Goal: Task Accomplishment & Management: Use online tool/utility

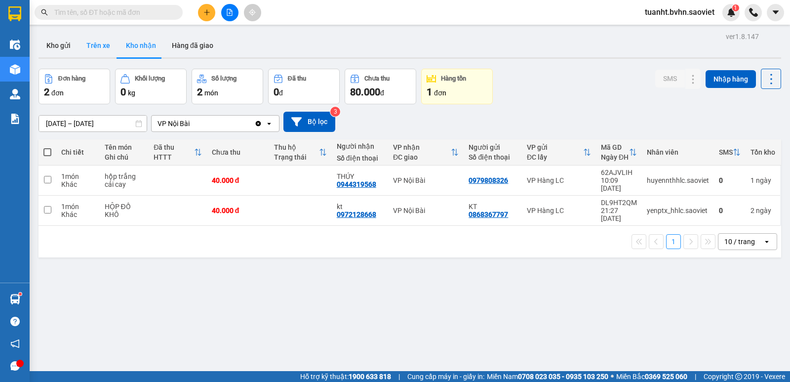
click at [108, 46] on button "Trên xe" at bounding box center [99, 46] width 40 height 24
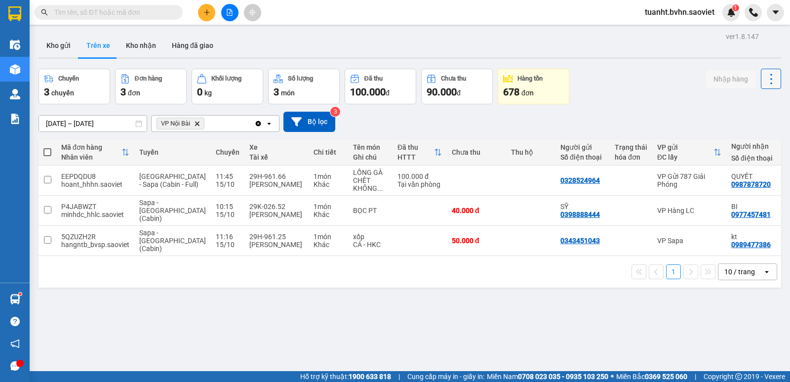
click at [767, 79] on icon at bounding box center [772, 79] width 14 height 14
click at [741, 106] on span "Làm mới" at bounding box center [750, 106] width 27 height 10
click at [765, 81] on icon at bounding box center [772, 79] width 14 height 14
click at [745, 108] on span "Làm mới" at bounding box center [750, 106] width 27 height 10
click at [148, 48] on button "Kho nhận" at bounding box center [141, 46] width 46 height 24
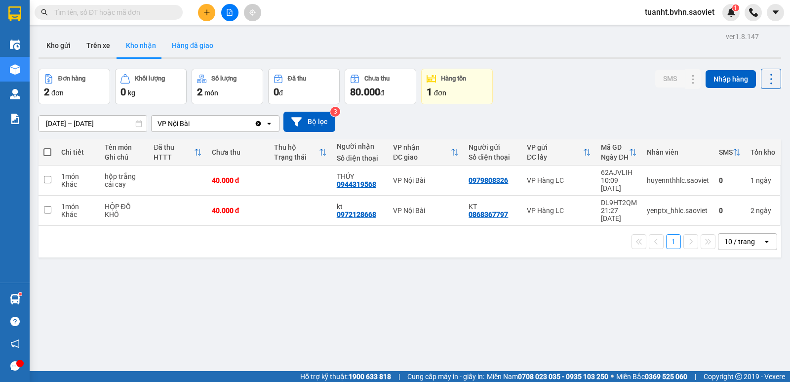
click at [179, 49] on button "Hàng đã giao" at bounding box center [192, 46] width 57 height 24
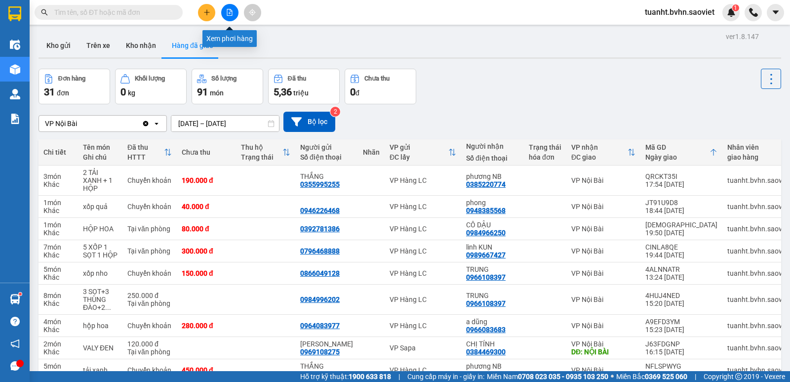
click at [228, 8] on button at bounding box center [229, 12] width 17 height 17
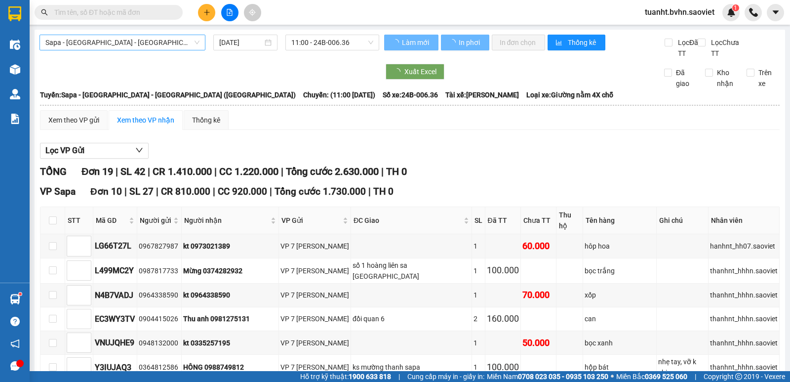
click at [119, 44] on span "Sapa - [GEOGRAPHIC_DATA] - [GEOGRAPHIC_DATA] ([GEOGRAPHIC_DATA])" at bounding box center [122, 42] width 154 height 15
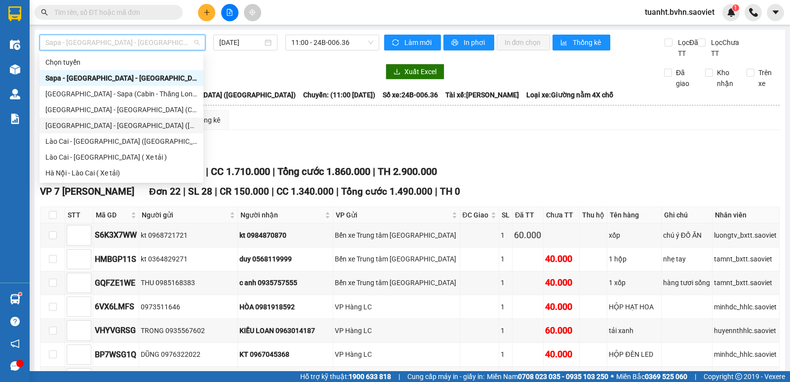
click at [120, 121] on div "[GEOGRAPHIC_DATA] - [GEOGRAPHIC_DATA] ([GEOGRAPHIC_DATA])" at bounding box center [121, 125] width 152 height 11
type input "[DATE]"
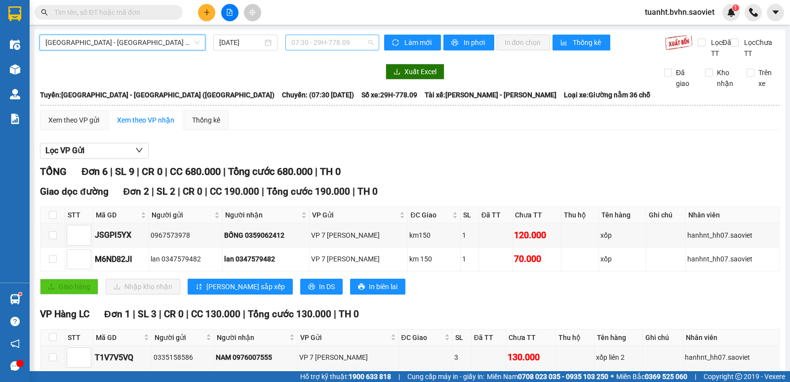
click at [313, 42] on span "07:30 - 29H-778.09" at bounding box center [332, 42] width 82 height 15
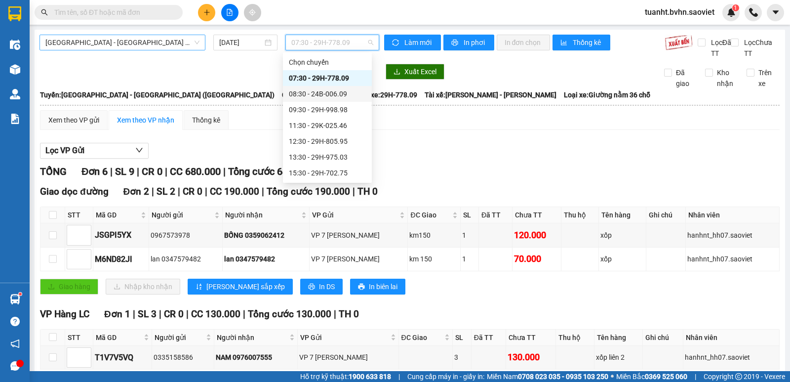
click at [112, 39] on span "[GEOGRAPHIC_DATA] - [GEOGRAPHIC_DATA] ([GEOGRAPHIC_DATA])" at bounding box center [122, 42] width 154 height 15
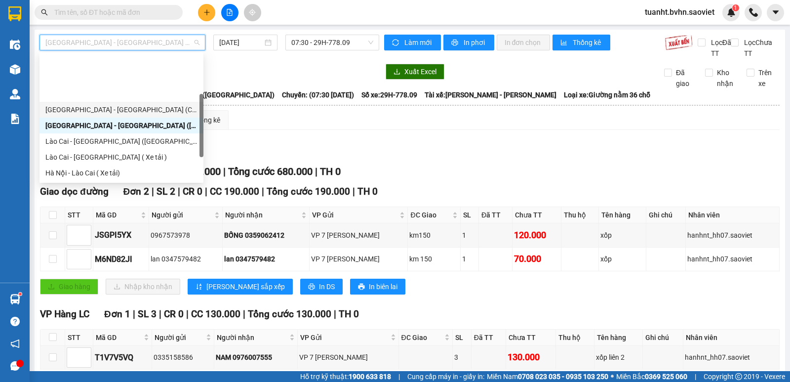
scroll to position [49, 0]
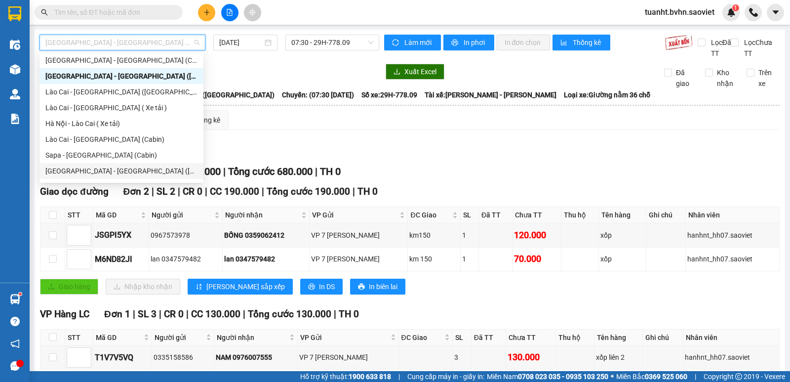
click at [135, 174] on div "[GEOGRAPHIC_DATA] - [GEOGRAPHIC_DATA] ([GEOGRAPHIC_DATA])" at bounding box center [121, 170] width 152 height 11
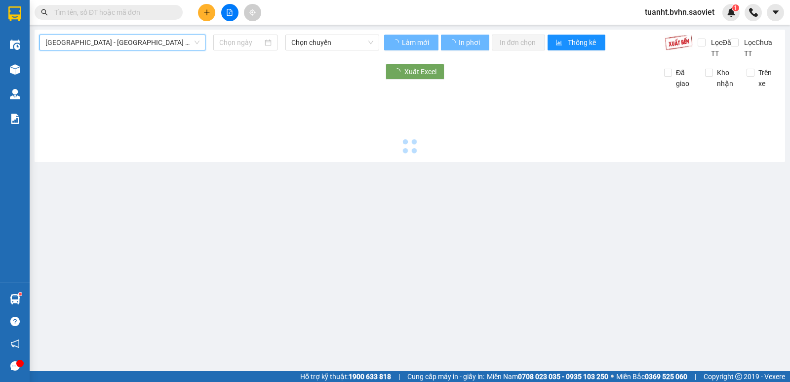
type input "[DATE]"
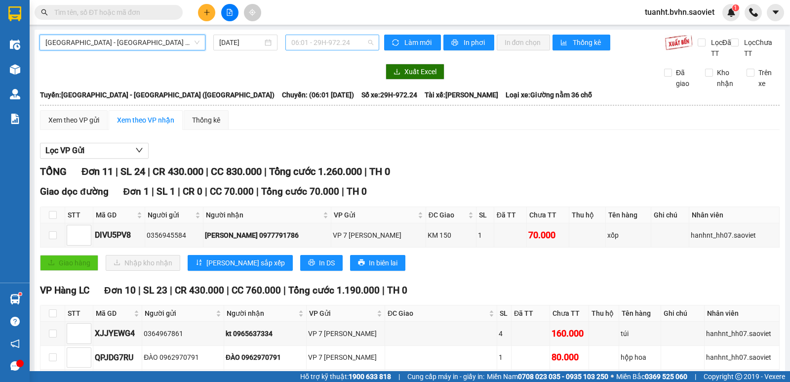
click at [316, 44] on span "06:01 - 29H-972.24" at bounding box center [332, 42] width 82 height 15
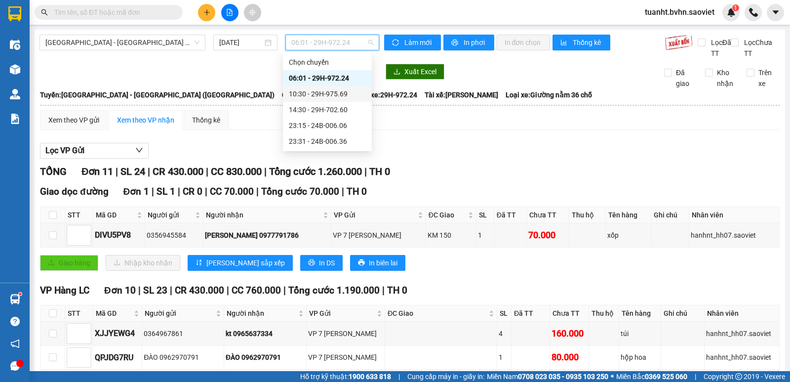
click at [334, 96] on div "10:30 - 29H-975.69" at bounding box center [327, 93] width 77 height 11
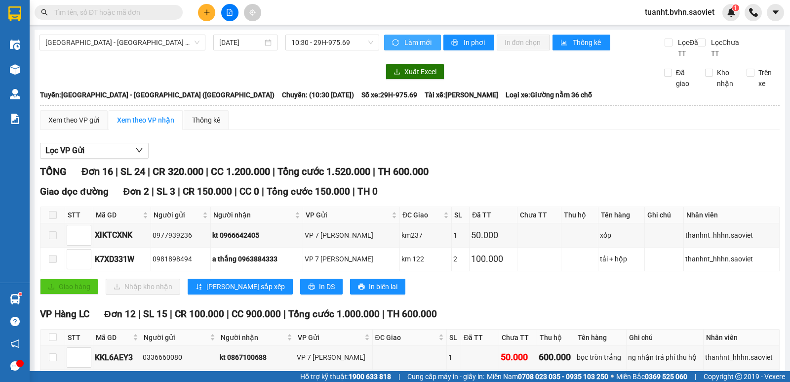
click at [416, 46] on span "Làm mới" at bounding box center [419, 42] width 29 height 11
click at [464, 43] on span "In phơi" at bounding box center [475, 42] width 23 height 11
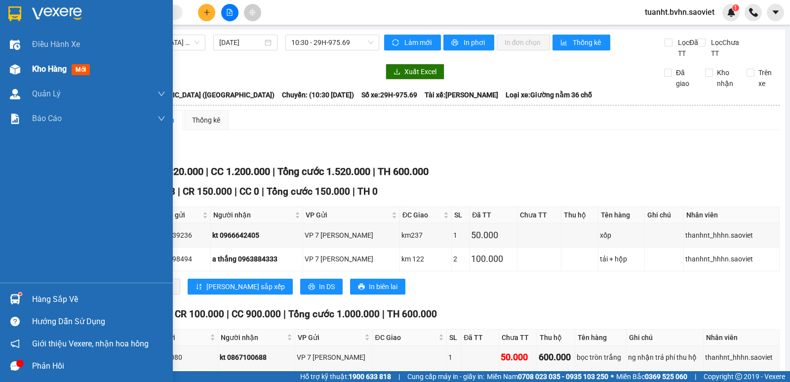
click at [22, 69] on div at bounding box center [14, 69] width 17 height 17
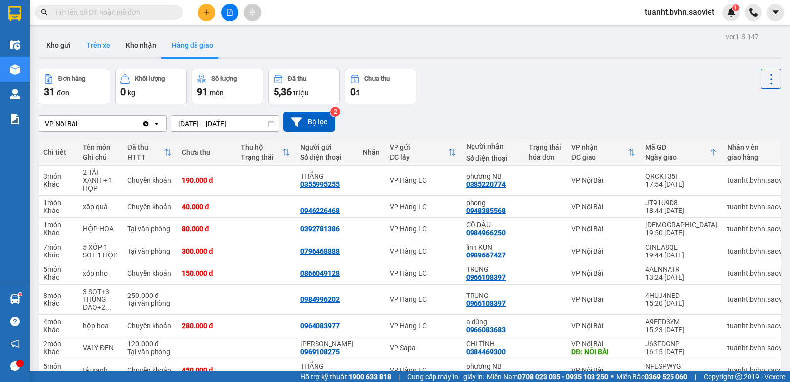
click at [102, 43] on button "Trên xe" at bounding box center [99, 46] width 40 height 24
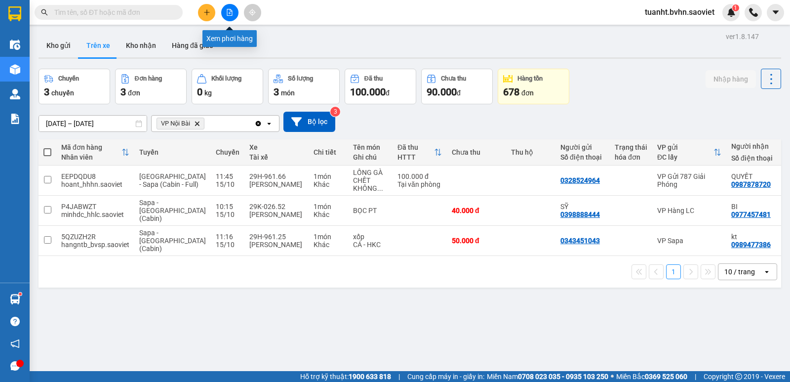
click at [227, 8] on button at bounding box center [229, 12] width 17 height 17
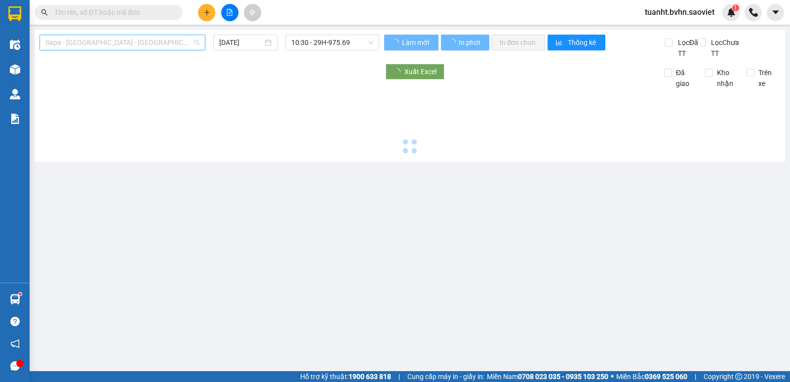
click at [122, 46] on span "Sapa - [GEOGRAPHIC_DATA] - [GEOGRAPHIC_DATA] ([GEOGRAPHIC_DATA])" at bounding box center [122, 42] width 154 height 15
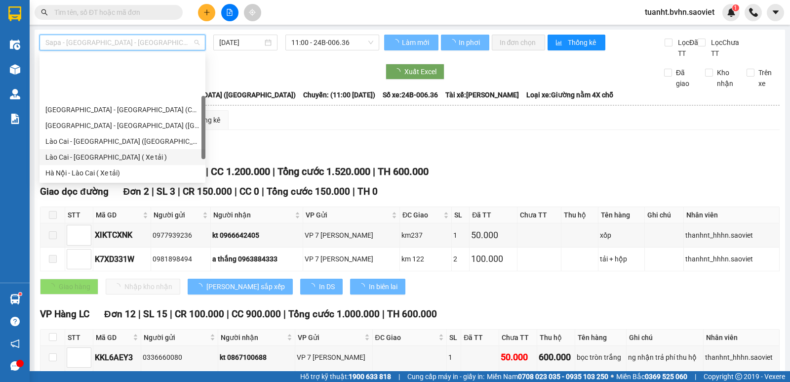
scroll to position [79, 0]
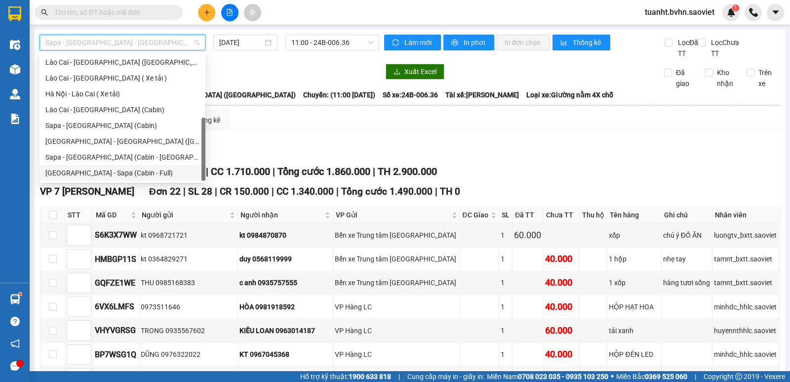
click at [110, 175] on div "[GEOGRAPHIC_DATA] - Sapa (Cabin - Full)" at bounding box center [122, 172] width 154 height 11
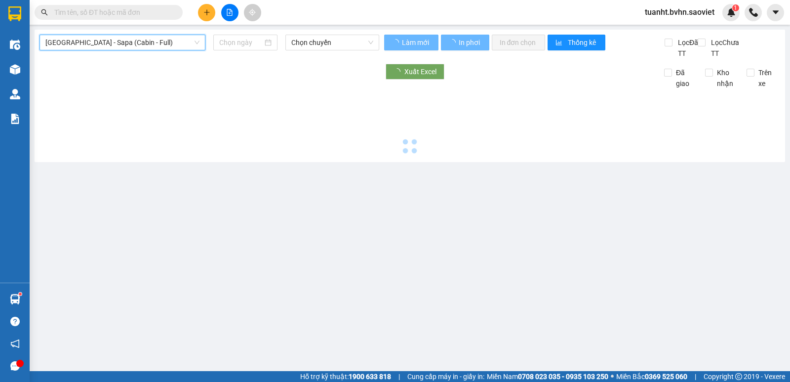
type input "[DATE]"
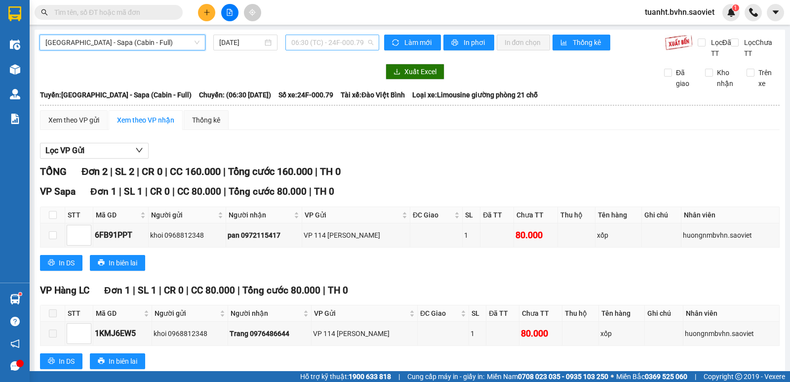
click at [319, 45] on span "06:30 (TC) - 24F-000.79" at bounding box center [332, 42] width 82 height 15
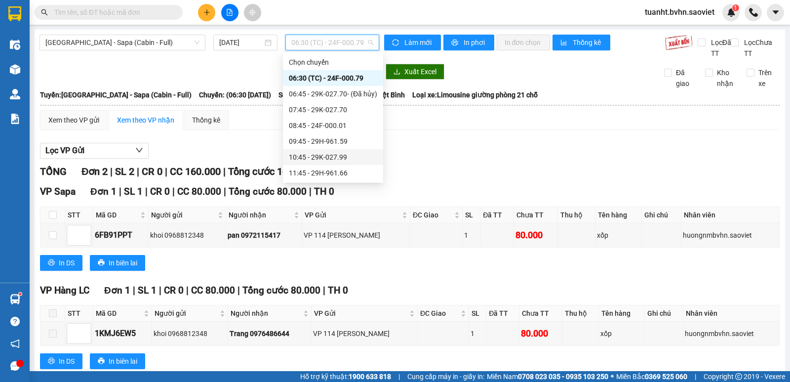
click at [350, 159] on div "10:45 - 29K-027.99" at bounding box center [333, 157] width 88 height 11
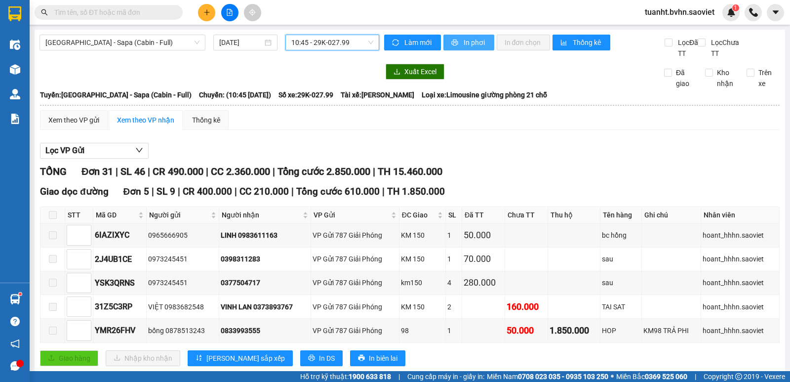
click at [453, 41] on icon "printer" at bounding box center [454, 43] width 6 height 6
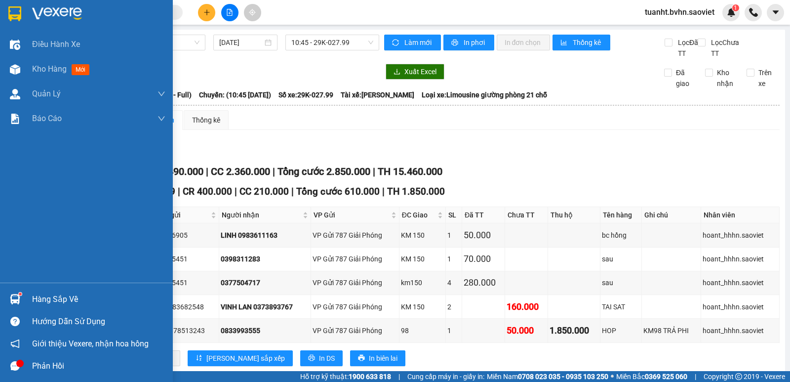
drag, startPoint x: 15, startPoint y: 69, endPoint x: 31, endPoint y: 16, distance: 54.8
click at [15, 69] on img at bounding box center [15, 69] width 10 height 10
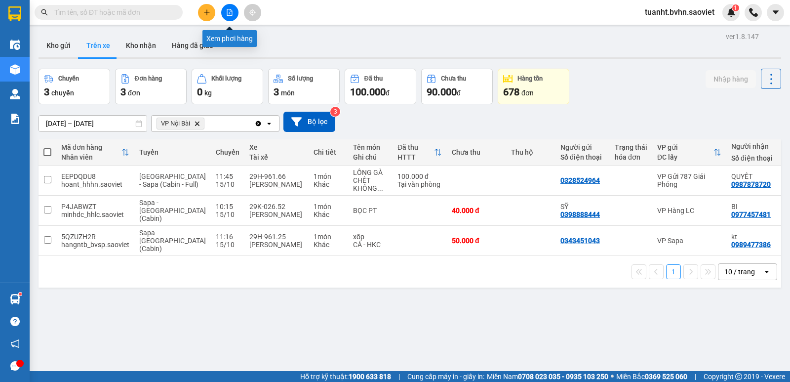
click at [232, 11] on icon "file-add" at bounding box center [229, 12] width 5 height 7
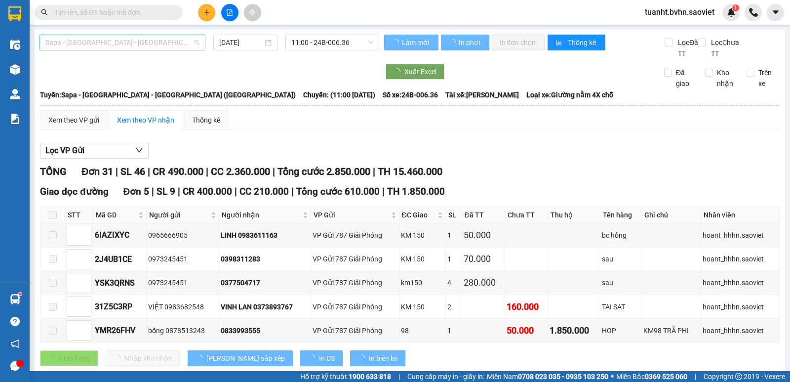
click at [159, 45] on span "Sapa - [GEOGRAPHIC_DATA] - [GEOGRAPHIC_DATA] ([GEOGRAPHIC_DATA])" at bounding box center [122, 42] width 154 height 15
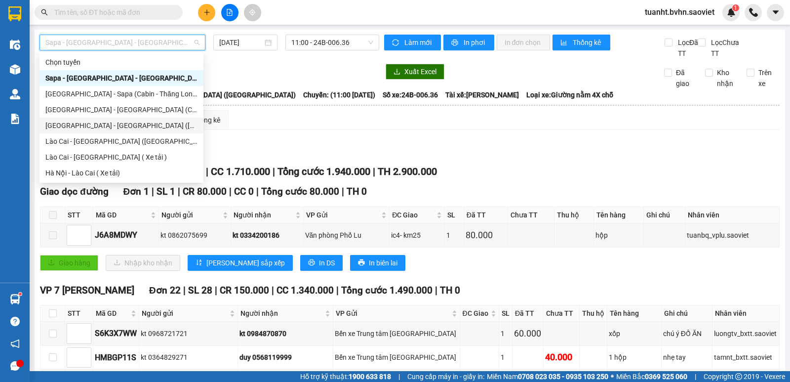
click at [118, 126] on div "[GEOGRAPHIC_DATA] - [GEOGRAPHIC_DATA] ([GEOGRAPHIC_DATA])" at bounding box center [121, 125] width 152 height 11
type input "[DATE]"
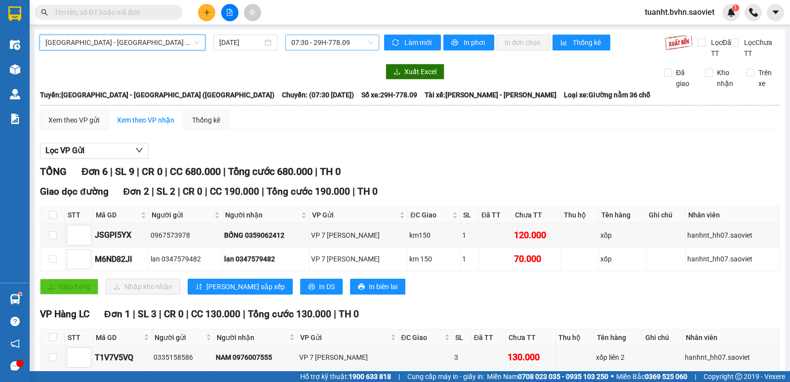
click at [308, 43] on span "07:30 - 29H-778.09" at bounding box center [332, 42] width 82 height 15
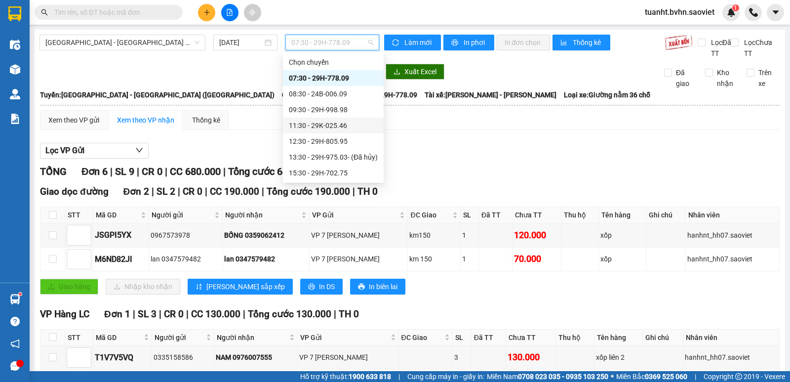
click at [338, 127] on div "11:30 - 29K-025.46" at bounding box center [333, 125] width 89 height 11
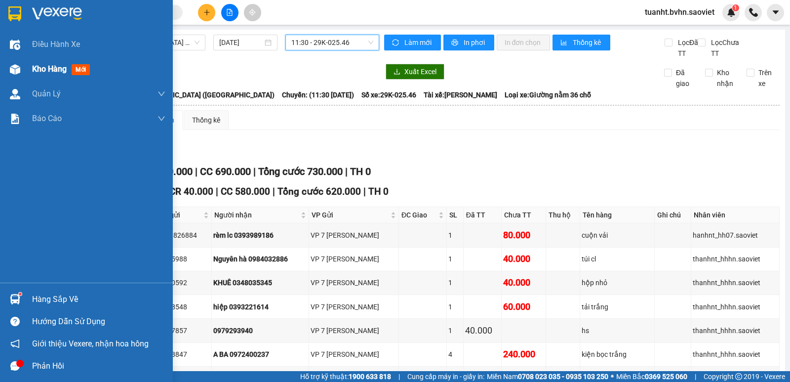
click at [12, 73] on img at bounding box center [15, 69] width 10 height 10
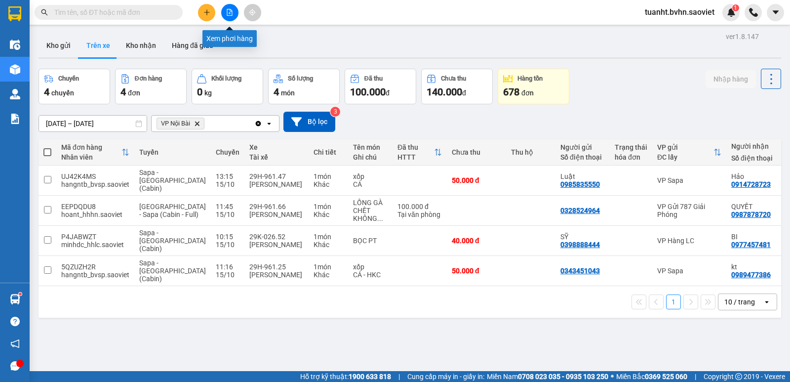
click at [228, 9] on icon "file-add" at bounding box center [229, 12] width 5 height 7
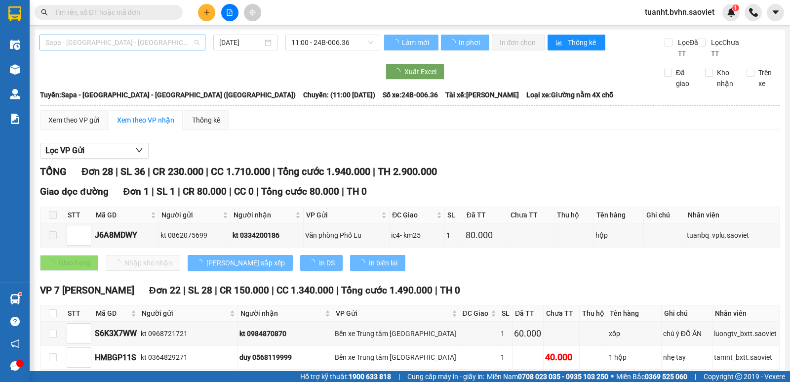
click at [121, 41] on span "Sapa - [GEOGRAPHIC_DATA] - [GEOGRAPHIC_DATA] ([GEOGRAPHIC_DATA])" at bounding box center [122, 42] width 154 height 15
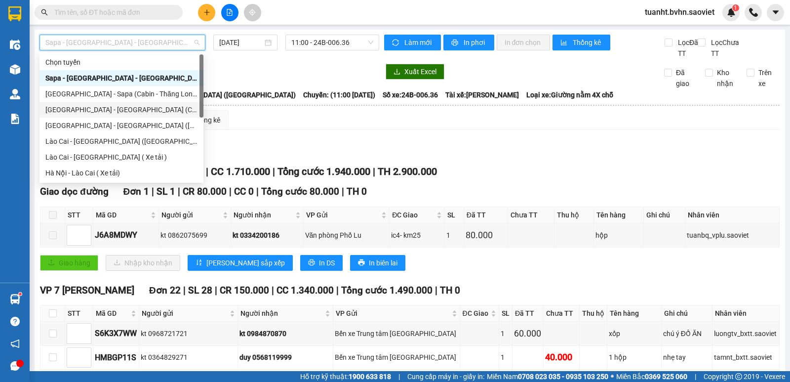
scroll to position [79, 0]
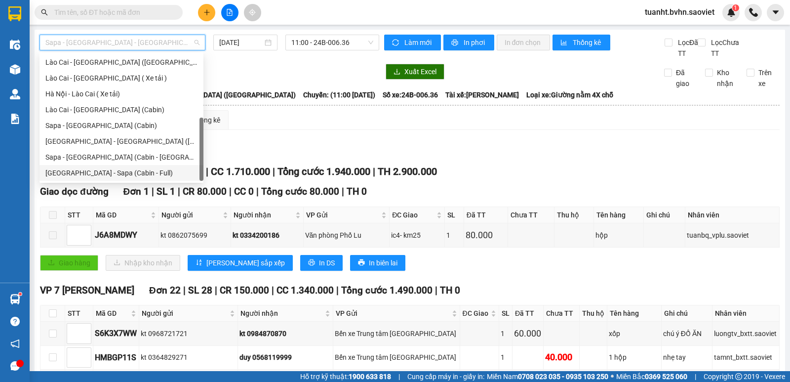
click at [107, 175] on div "[GEOGRAPHIC_DATA] - Sapa (Cabin - Full)" at bounding box center [121, 172] width 152 height 11
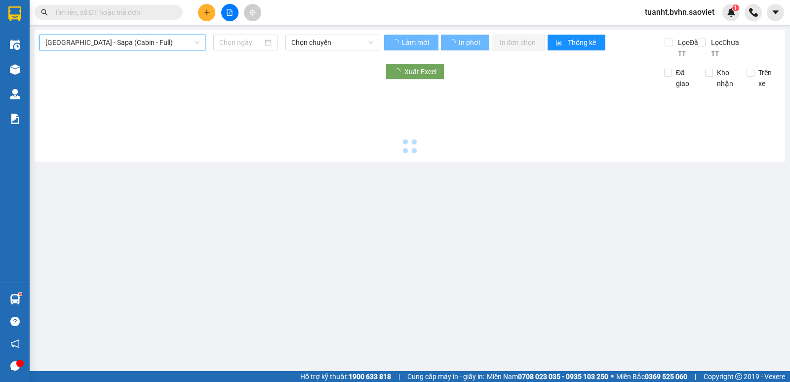
type input "[DATE]"
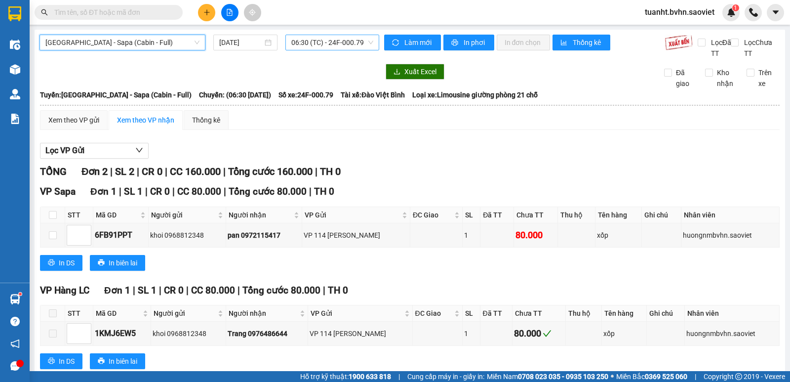
click at [340, 46] on span "06:30 (TC) - 24F-000.79" at bounding box center [332, 42] width 82 height 15
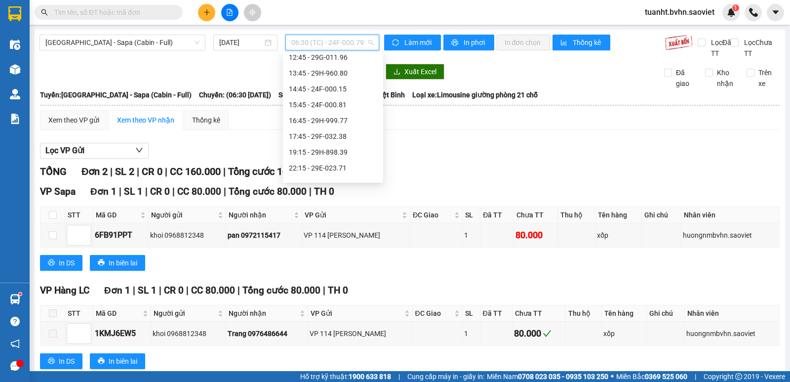
scroll to position [148, 0]
click at [163, 41] on span "[GEOGRAPHIC_DATA] - Sapa (Cabin - Full)" at bounding box center [122, 42] width 154 height 15
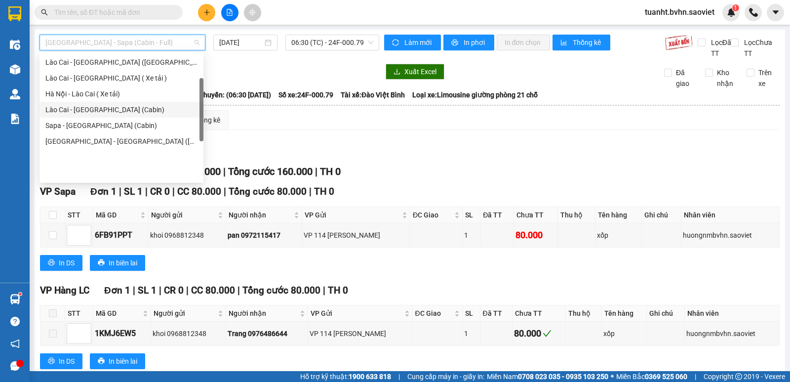
scroll to position [30, 0]
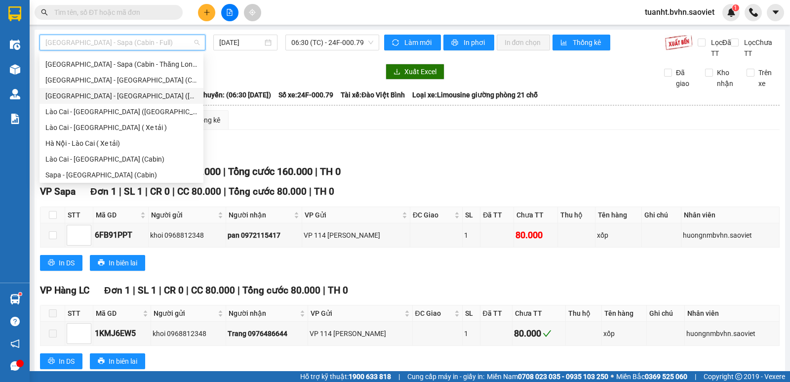
click at [79, 93] on div "[GEOGRAPHIC_DATA] - [GEOGRAPHIC_DATA] ([GEOGRAPHIC_DATA])" at bounding box center [121, 95] width 152 height 11
type input "[DATE]"
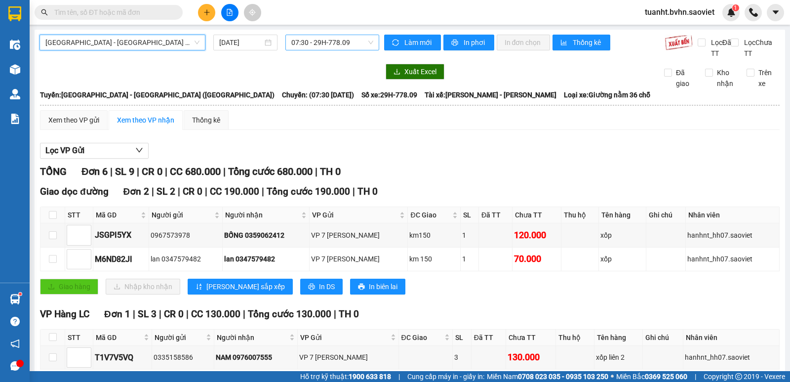
click at [319, 44] on span "07:30 - 29H-778.09" at bounding box center [332, 42] width 82 height 15
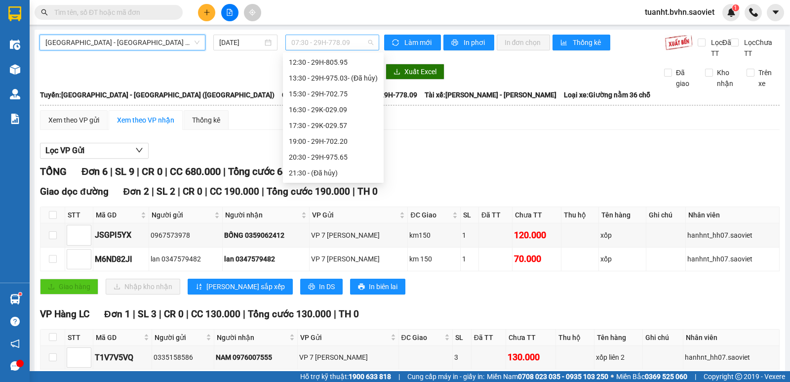
scroll to position [16, 0]
click at [329, 111] on div "11:30 - 29K-025.46" at bounding box center [333, 109] width 89 height 11
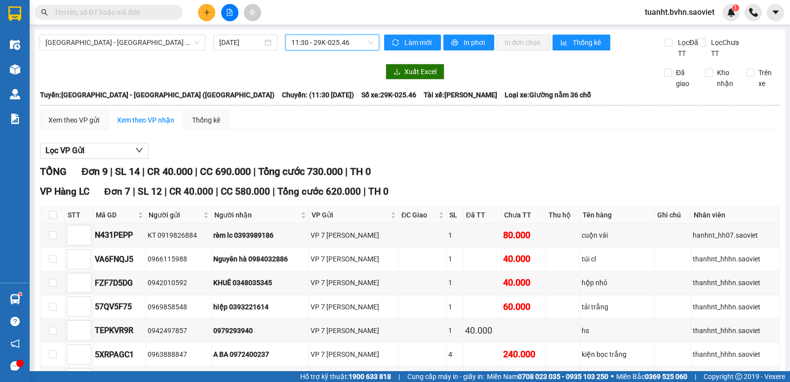
click at [465, 34] on div "[GEOGRAPHIC_DATA] - [GEOGRAPHIC_DATA] (Giường) [DATE] 11:30 11:30 - 29K-025.46 …" at bounding box center [410, 331] width 751 height 603
click at [467, 37] on span "In phơi" at bounding box center [475, 42] width 23 height 11
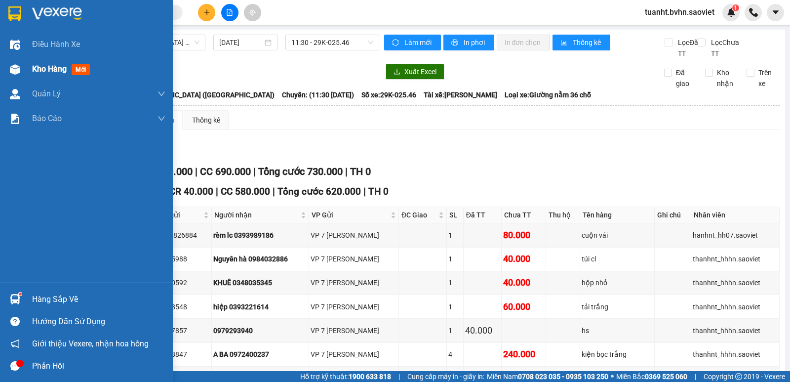
click at [18, 69] on img at bounding box center [15, 69] width 10 height 10
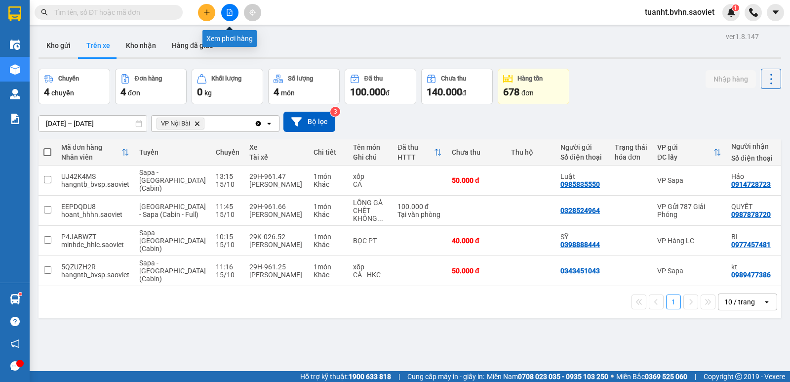
click at [232, 13] on icon "file-add" at bounding box center [229, 12] width 5 height 7
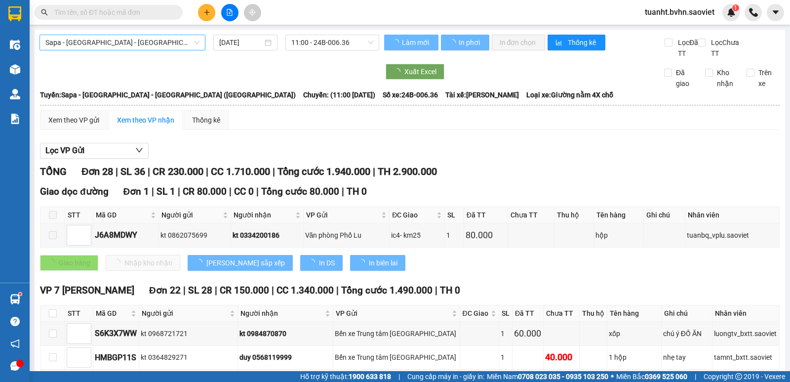
click at [149, 41] on span "Sapa - [GEOGRAPHIC_DATA] - [GEOGRAPHIC_DATA] ([GEOGRAPHIC_DATA])" at bounding box center [122, 42] width 154 height 15
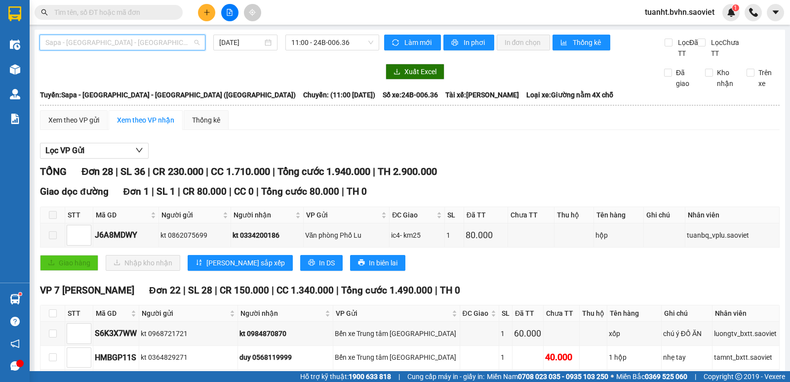
click at [150, 43] on span "Sapa - [GEOGRAPHIC_DATA] - [GEOGRAPHIC_DATA] ([GEOGRAPHIC_DATA])" at bounding box center [122, 42] width 154 height 15
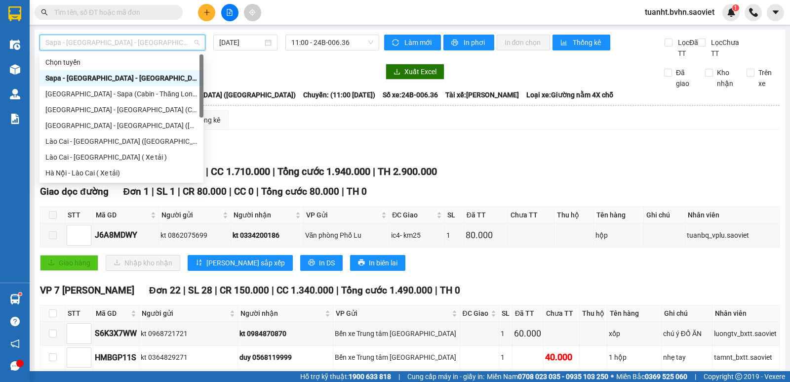
scroll to position [79, 0]
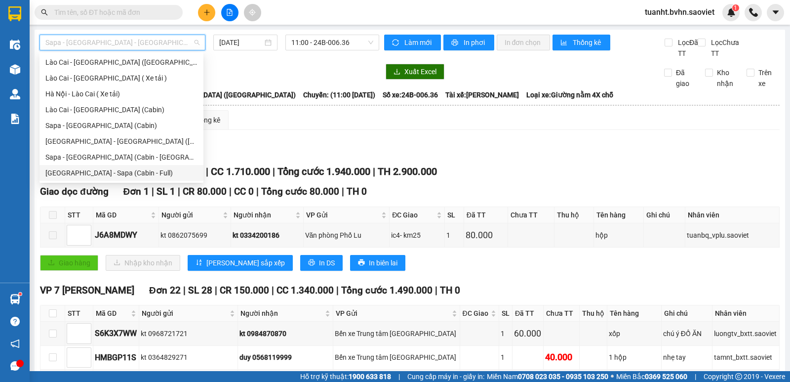
click at [117, 175] on div "[GEOGRAPHIC_DATA] - Sapa (Cabin - Full)" at bounding box center [121, 172] width 152 height 11
type input "[DATE]"
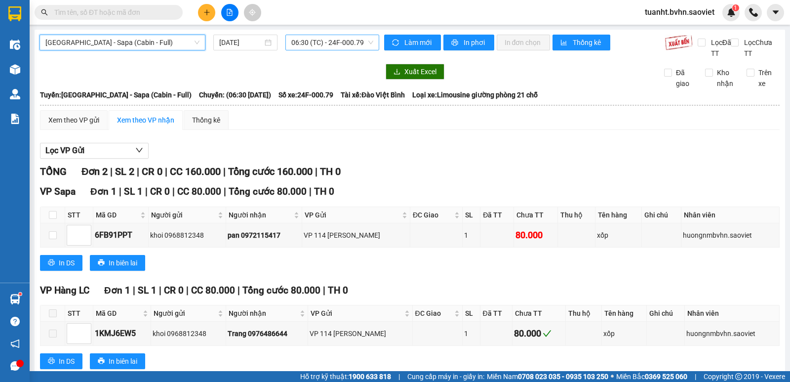
click at [322, 44] on span "06:30 (TC) - 24F-000.79" at bounding box center [332, 42] width 82 height 15
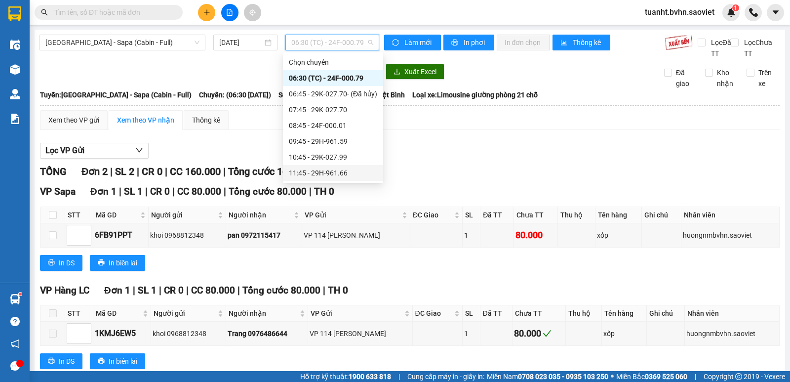
click at [336, 170] on div "11:45 - 29H-961.66" at bounding box center [333, 172] width 88 height 11
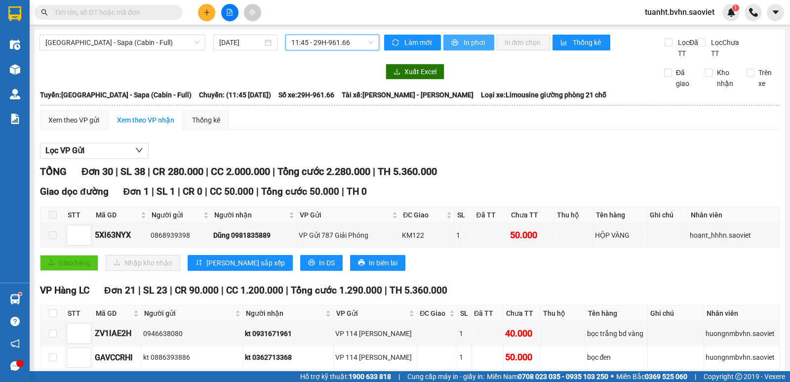
click at [454, 37] on button "In phơi" at bounding box center [469, 43] width 51 height 16
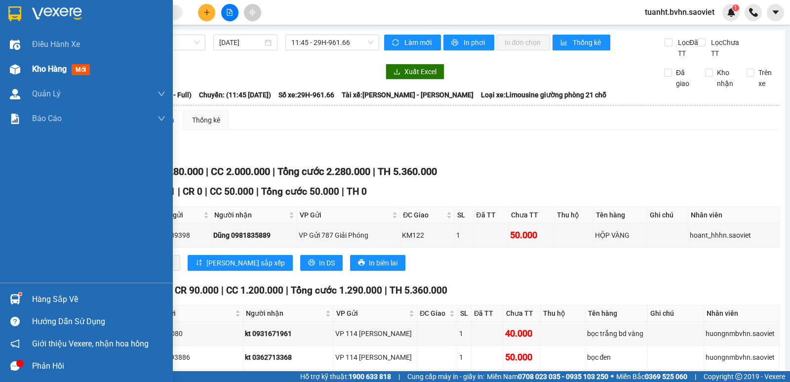
click at [19, 73] on img at bounding box center [15, 69] width 10 height 10
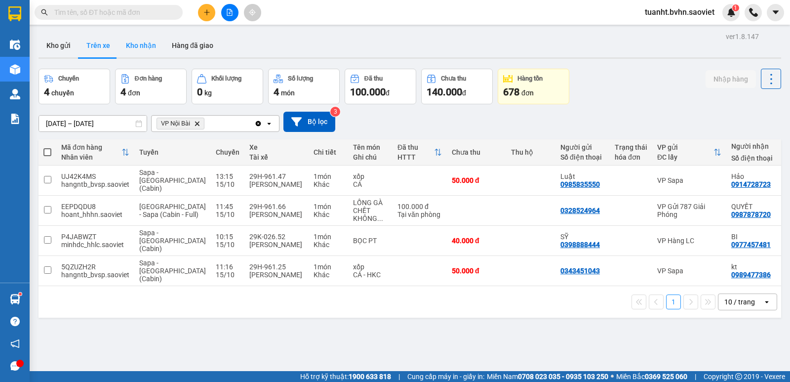
click at [147, 48] on button "Kho nhận" at bounding box center [141, 46] width 46 height 24
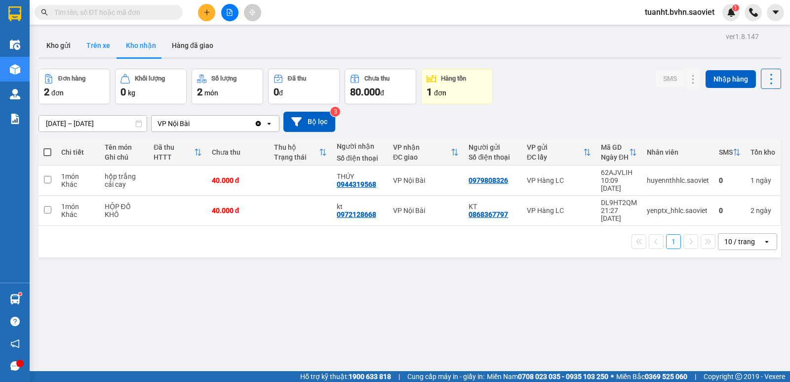
click at [107, 49] on button "Trên xe" at bounding box center [99, 46] width 40 height 24
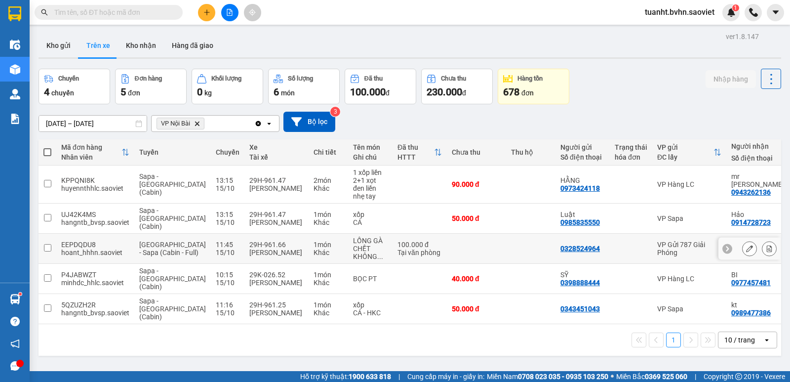
click at [48, 244] on input "checkbox" at bounding box center [47, 247] width 7 height 7
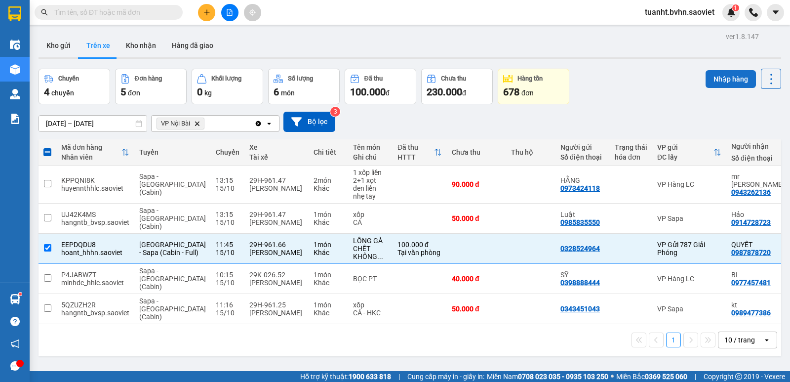
click at [730, 79] on button "Nhập hàng" at bounding box center [731, 79] width 50 height 18
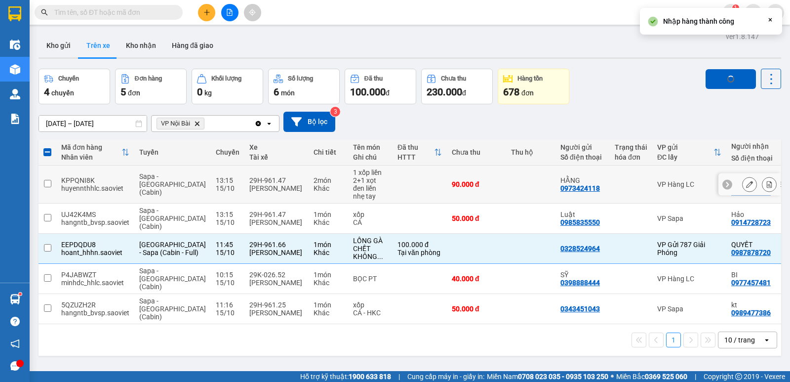
checkbox input "false"
